Goal: Task Accomplishment & Management: Use online tool/utility

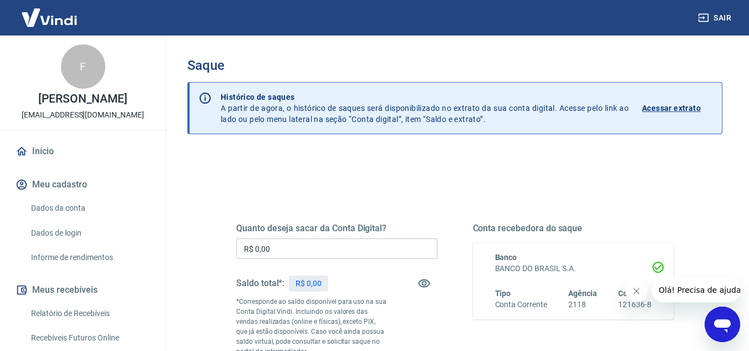
click at [331, 244] on input "R$ 0,00" at bounding box center [336, 248] width 201 height 21
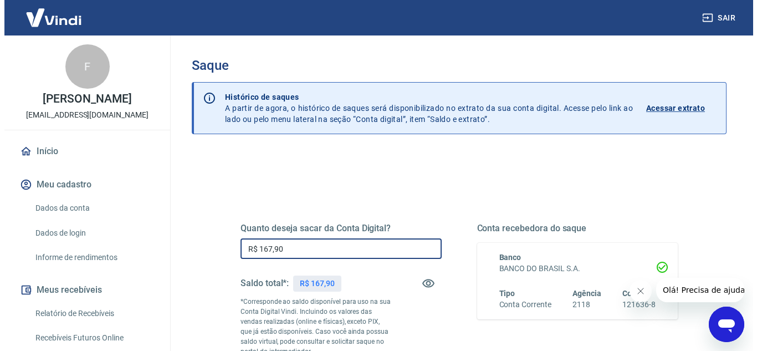
scroll to position [166, 0]
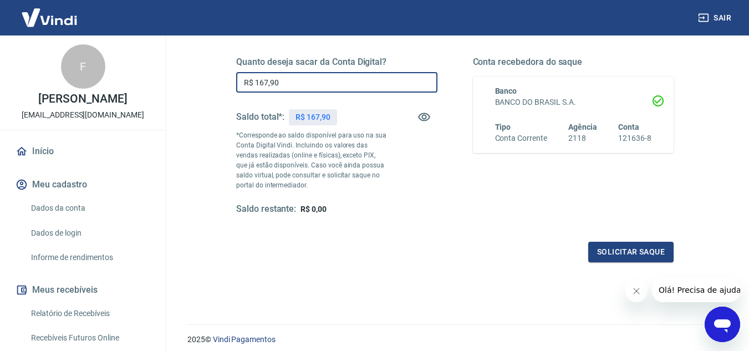
type input "R$ 167,90"
click at [661, 262] on div "Quanto deseja sacar da Conta Digital? R$ 167,90 ​ Saldo total*: R$ 167,90 *Corr…" at bounding box center [455, 142] width 464 height 268
click at [660, 256] on button "Solicitar saque" at bounding box center [630, 252] width 85 height 21
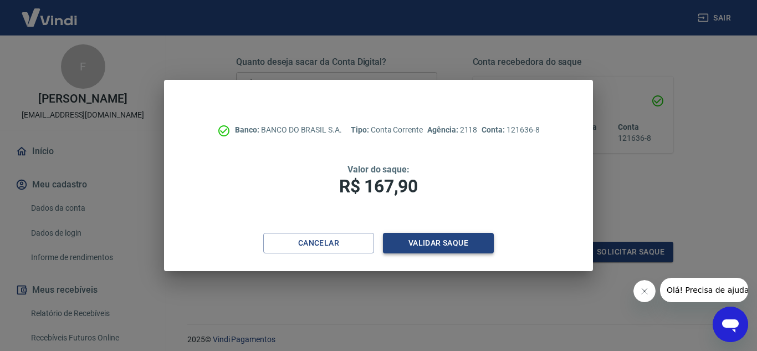
click at [423, 241] on button "Validar saque" at bounding box center [438, 243] width 111 height 21
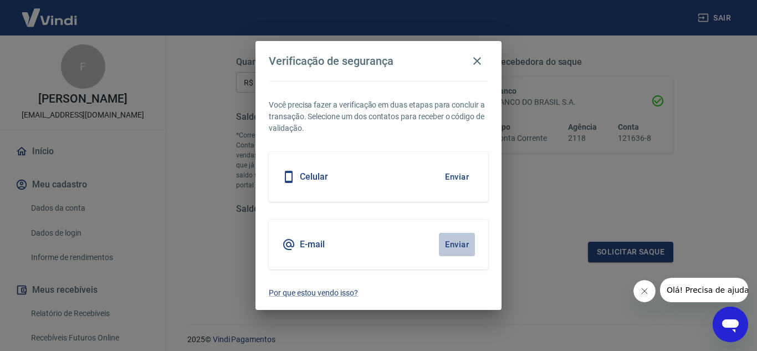
click at [468, 242] on button "Enviar" at bounding box center [457, 244] width 36 height 23
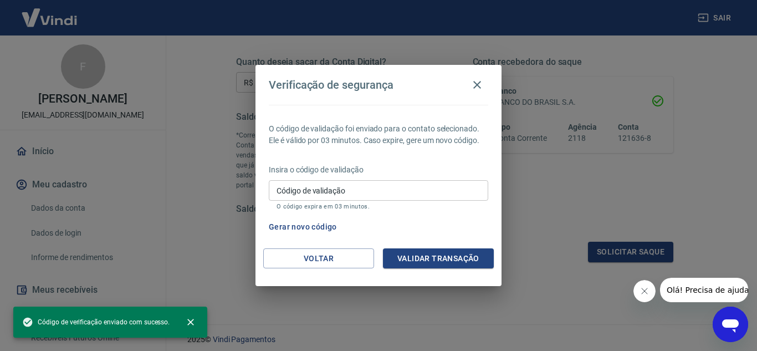
click at [360, 188] on input "Código de validação" at bounding box center [378, 190] width 219 height 21
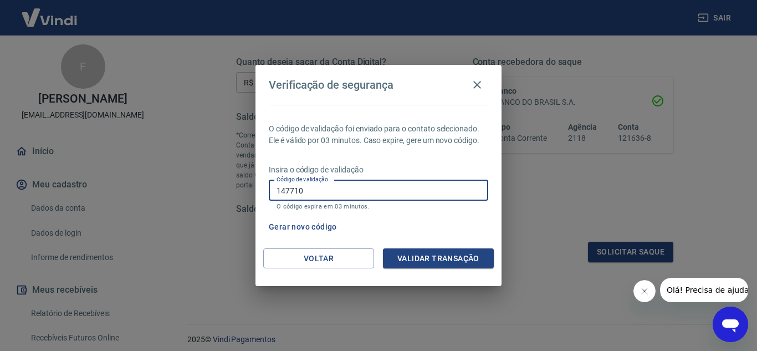
type input "147710"
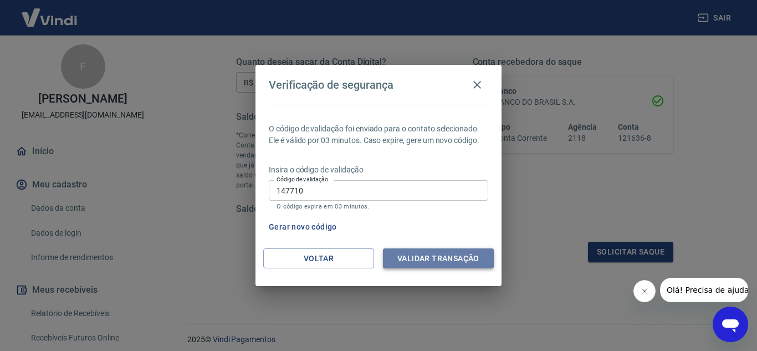
click at [451, 253] on button "Validar transação" at bounding box center [438, 258] width 111 height 21
